Goal: Navigation & Orientation: Find specific page/section

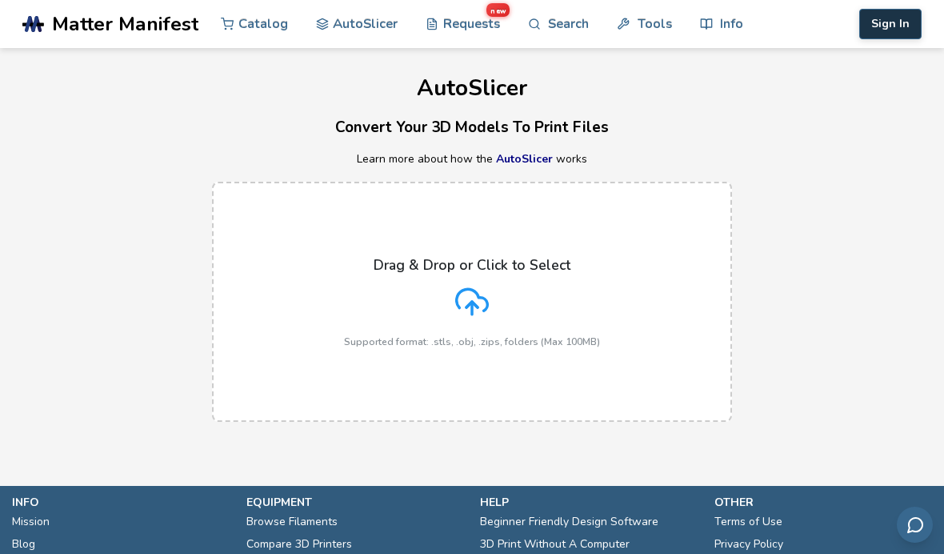
click at [891, 10] on button "Sign In" at bounding box center [890, 24] width 62 height 30
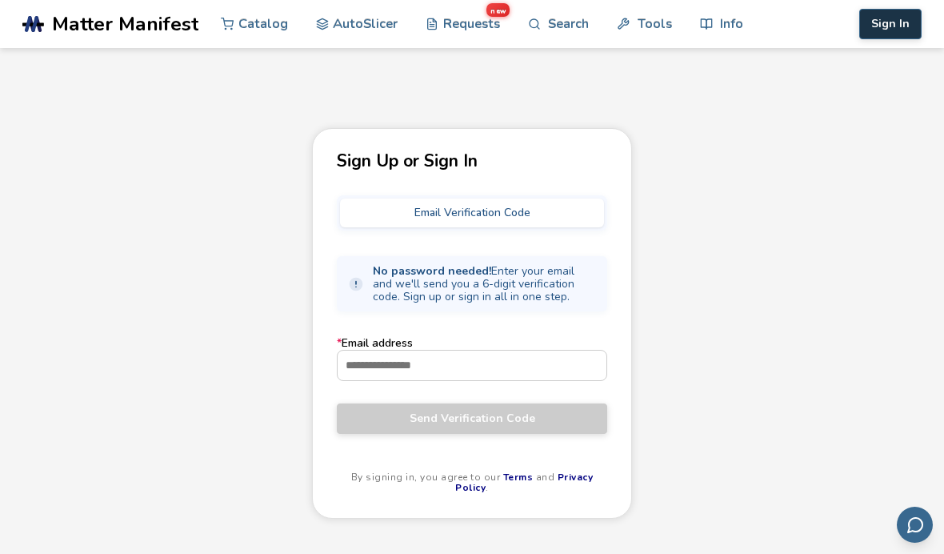
click at [900, 29] on button "Sign In" at bounding box center [890, 24] width 62 height 30
click at [550, 366] on input "* Email address" at bounding box center [472, 364] width 269 height 29
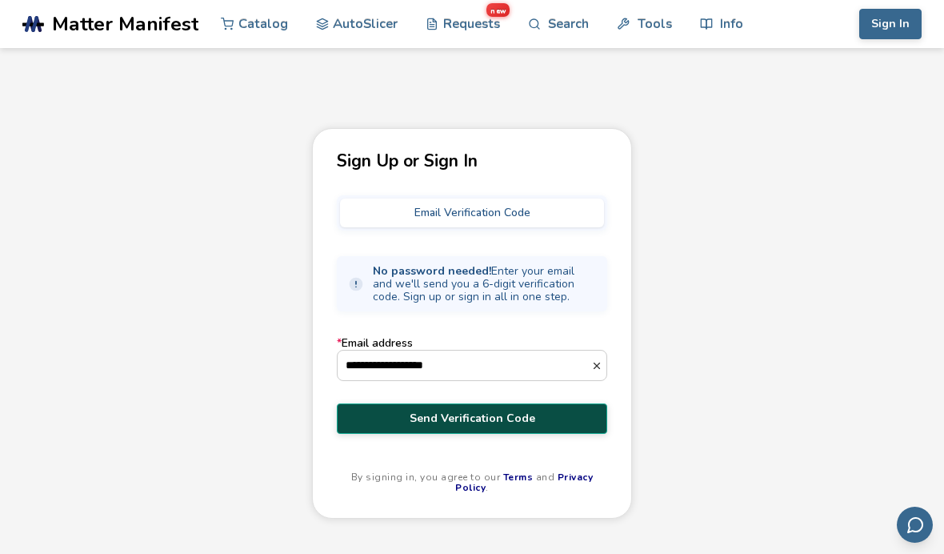
click at [521, 425] on span "Send Verification Code" at bounding box center [472, 418] width 246 height 13
type input "**********"
click at [527, 419] on span "Send Verification Code" at bounding box center [472, 418] width 246 height 13
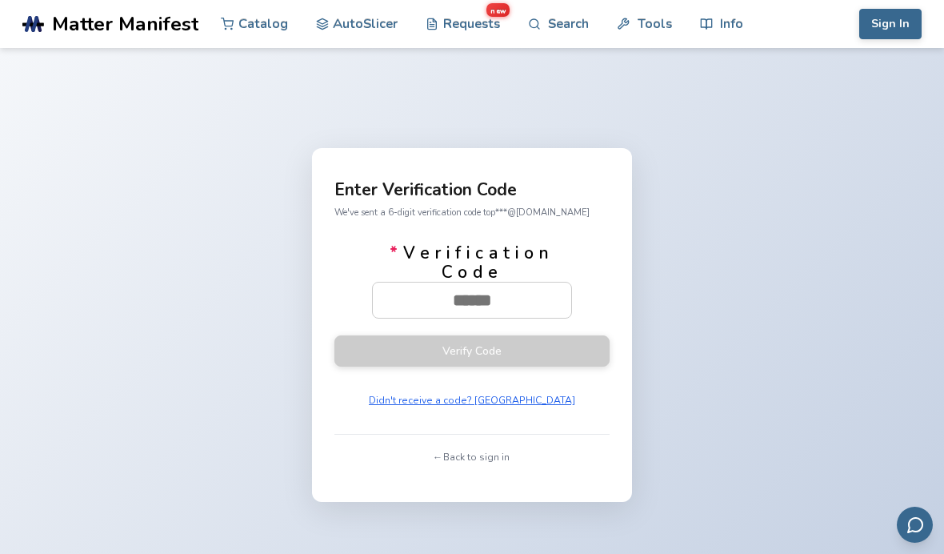
click at [472, 402] on form "* Verification Code Verify Code Didn't receive a code? [GEOGRAPHIC_DATA]" at bounding box center [471, 327] width 275 height 169
click at [485, 318] on input "* Verification Code" at bounding box center [472, 299] width 198 height 35
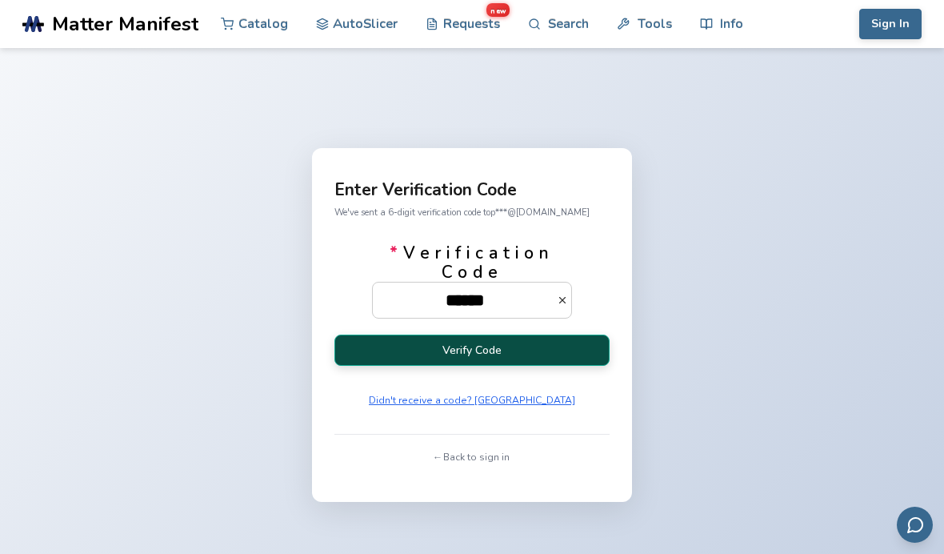
type input "******"
click at [546, 366] on button "Verify Code" at bounding box center [471, 349] width 275 height 31
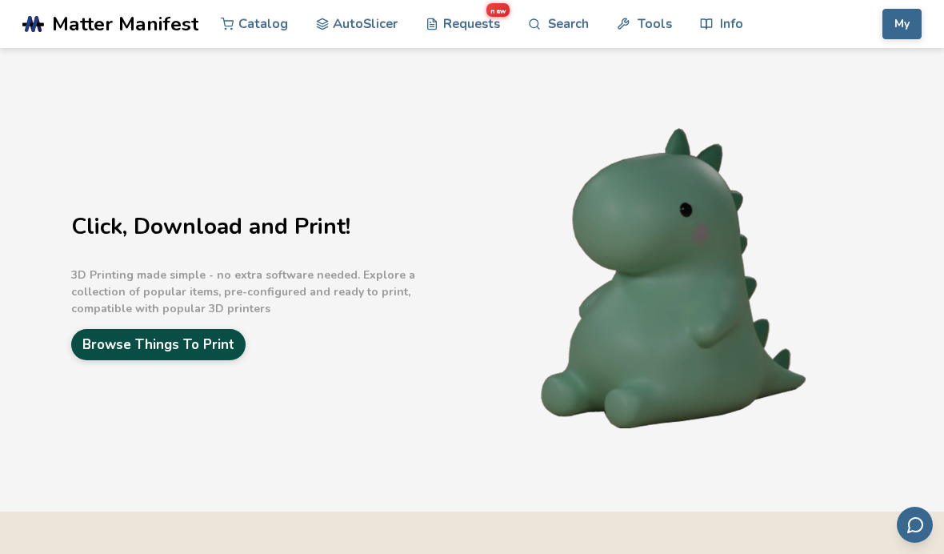
click at [137, 340] on link "Browse Things To Print" at bounding box center [158, 344] width 174 height 31
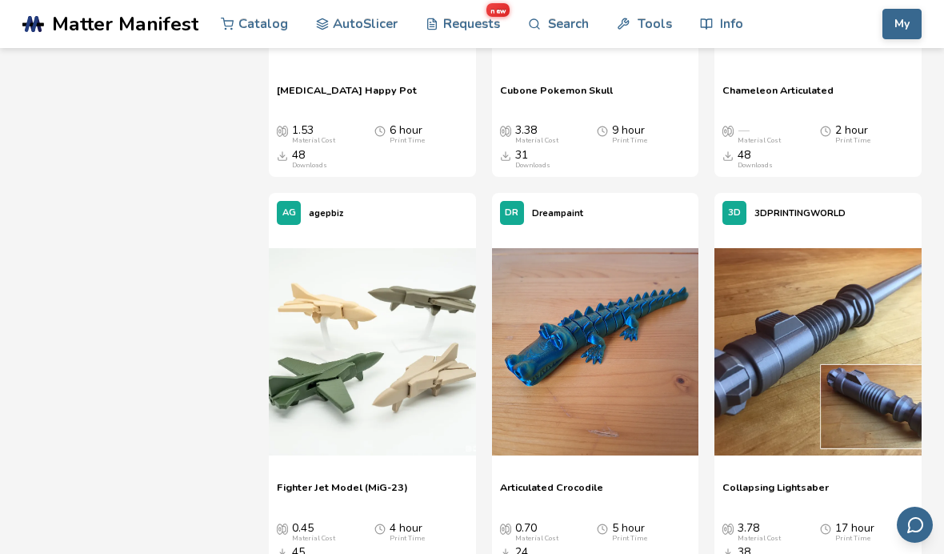
scroll to position [2051, 0]
